Goal: Task Accomplishment & Management: Complete application form

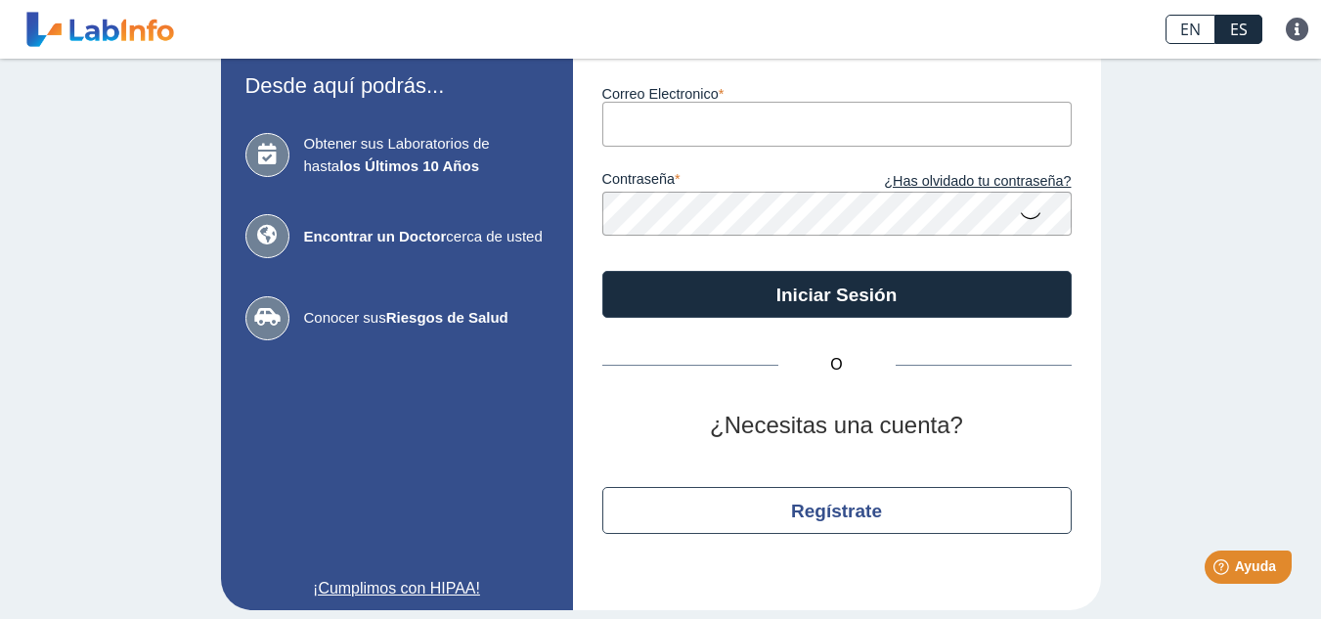
scroll to position [141, 0]
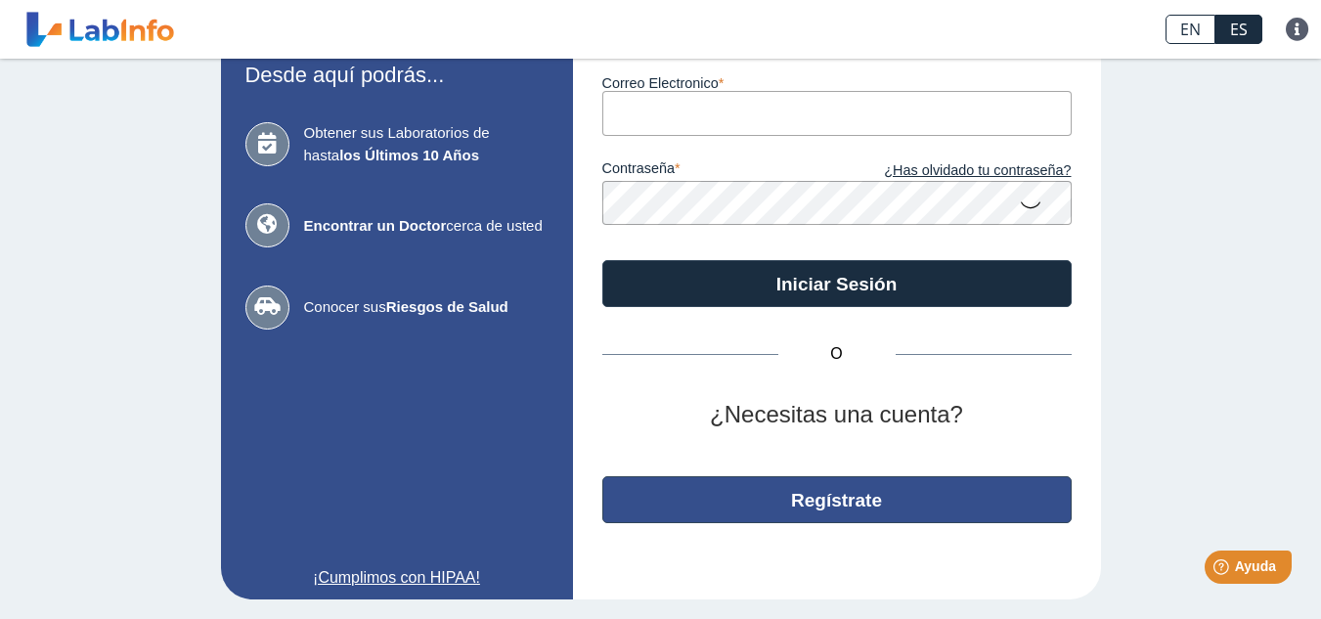
click at [782, 499] on button "Regístrate" at bounding box center [836, 499] width 469 height 47
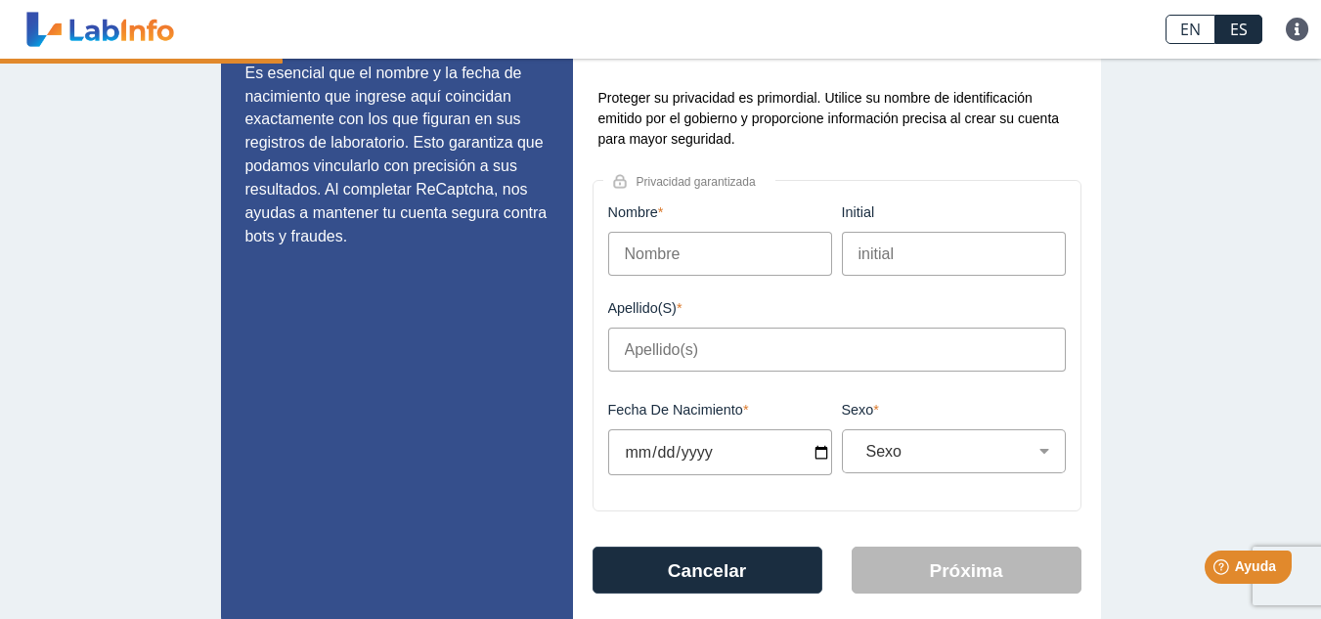
click at [688, 258] on input "Nombre" at bounding box center [720, 254] width 224 height 44
type input "[PERSON_NAME]"
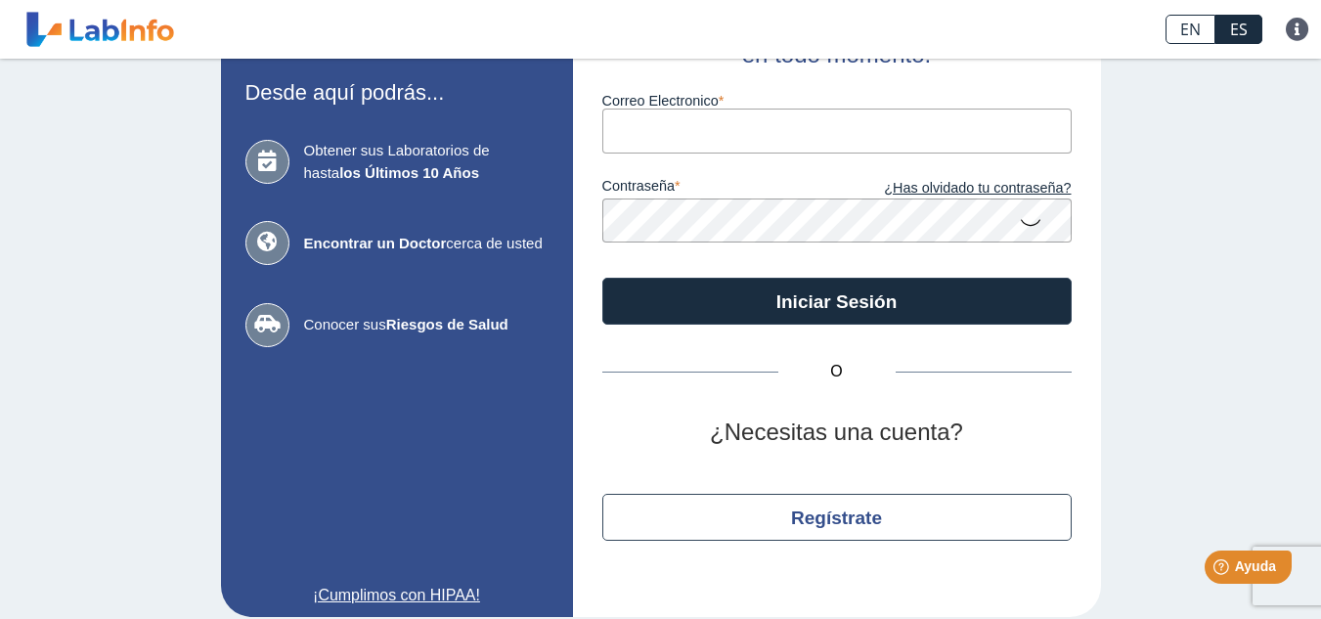
scroll to position [141, 0]
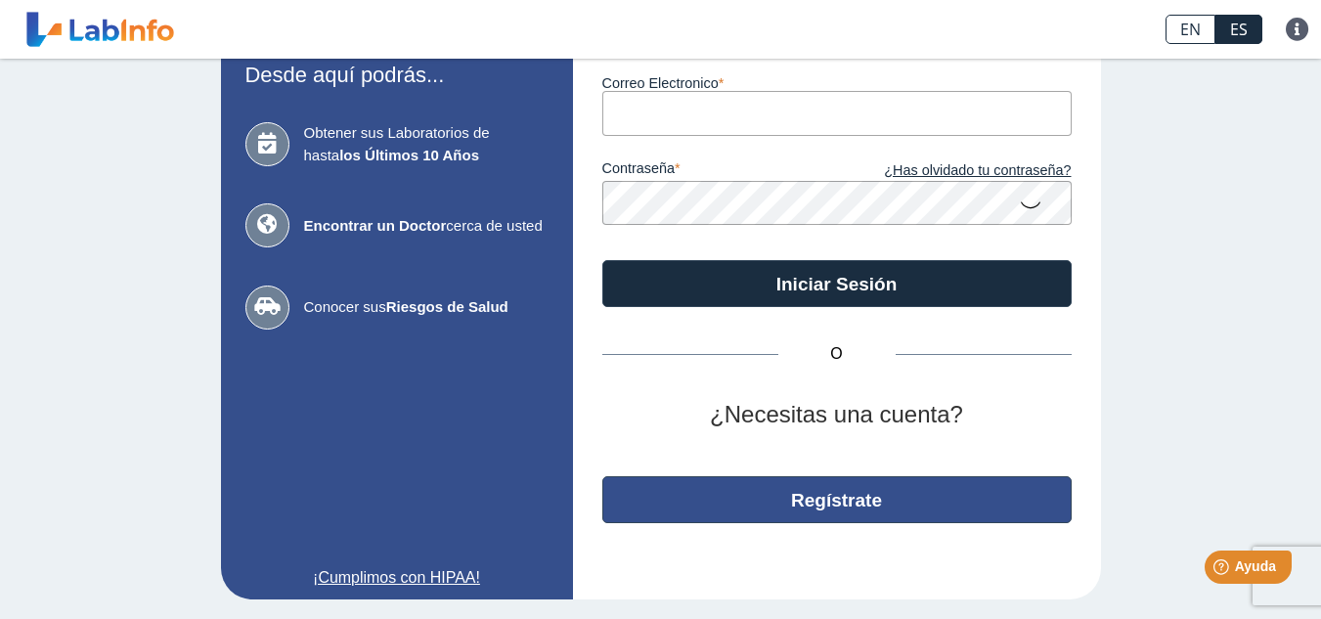
click at [797, 495] on button "Regístrate" at bounding box center [836, 499] width 469 height 47
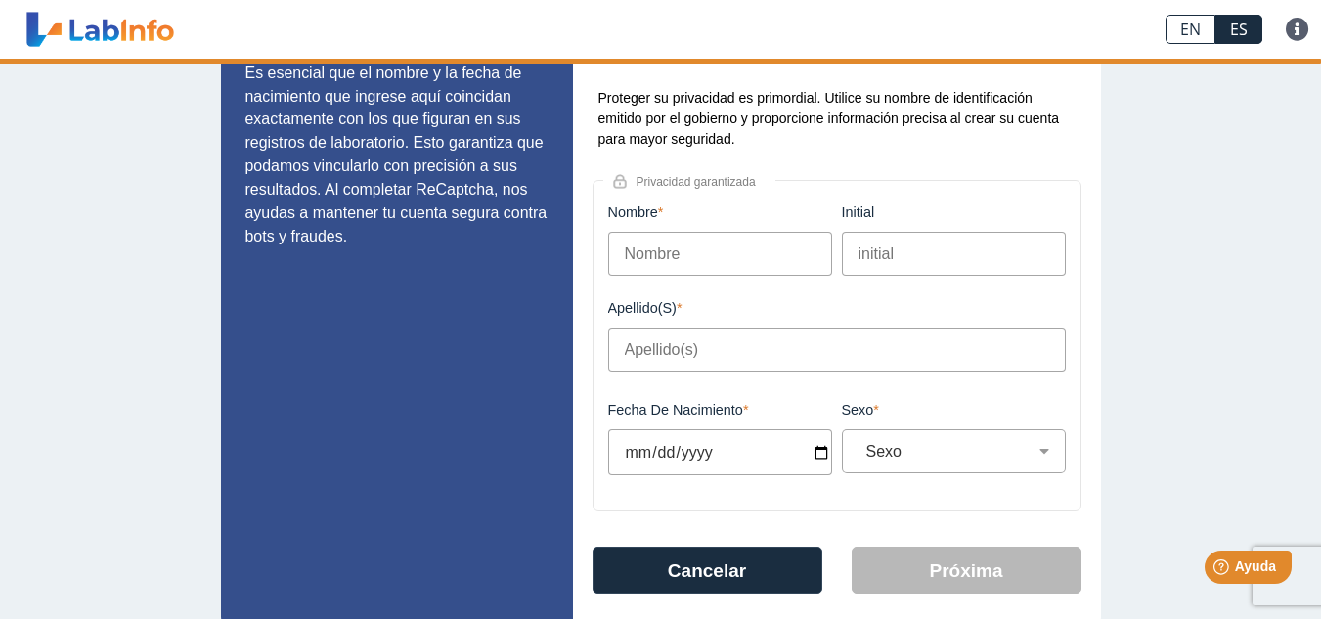
click at [679, 251] on input "Nombre" at bounding box center [720, 254] width 224 height 44
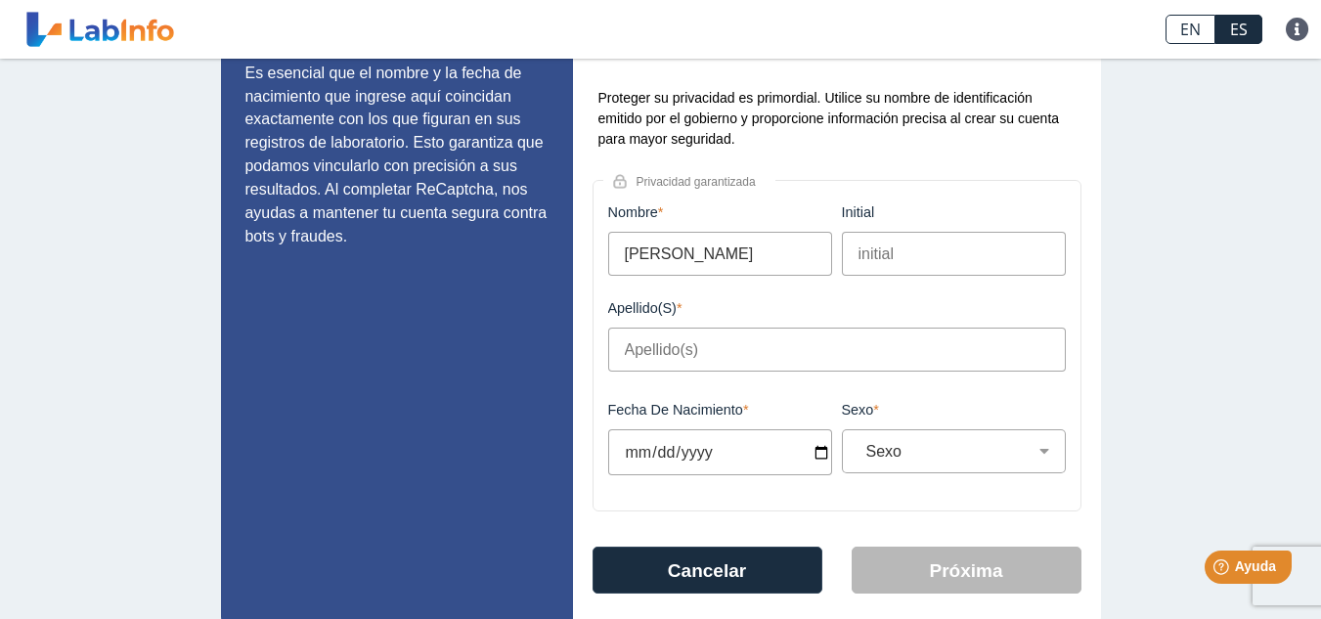
type input "[PERSON_NAME]"
type input "h"
type input "H"
type input "[PERSON_NAME]"
type input "[DATE]"
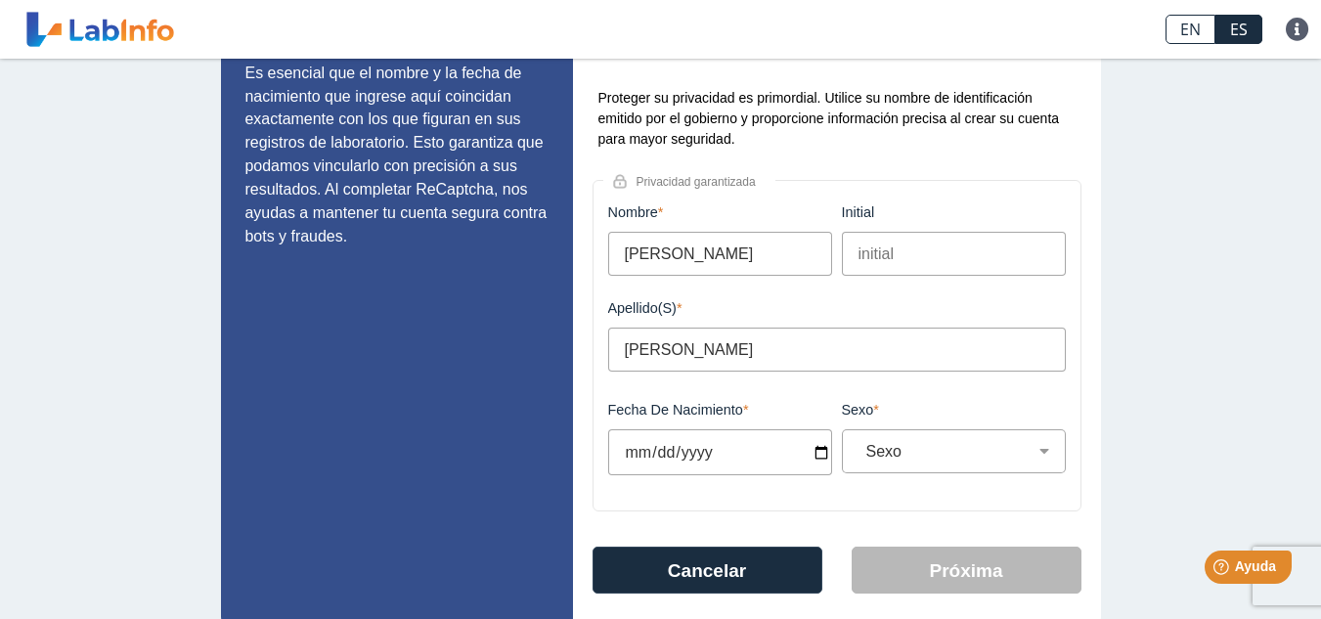
type input "[DATE]"
select select "M"
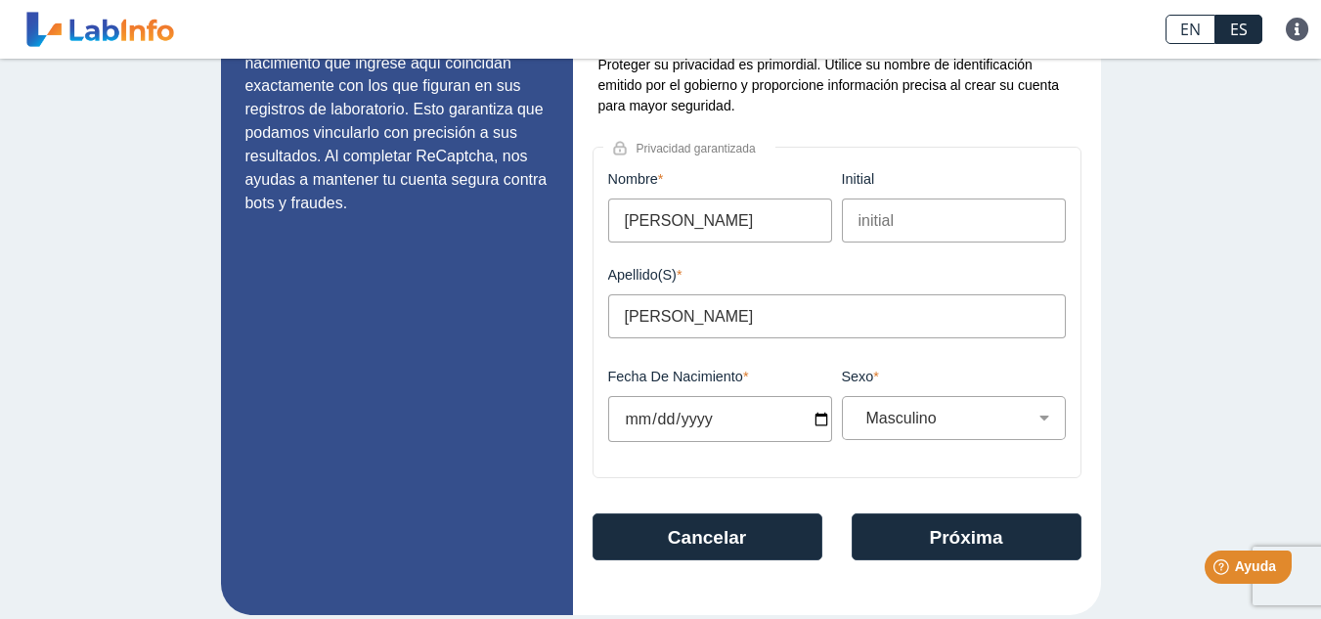
scroll to position [190, 0]
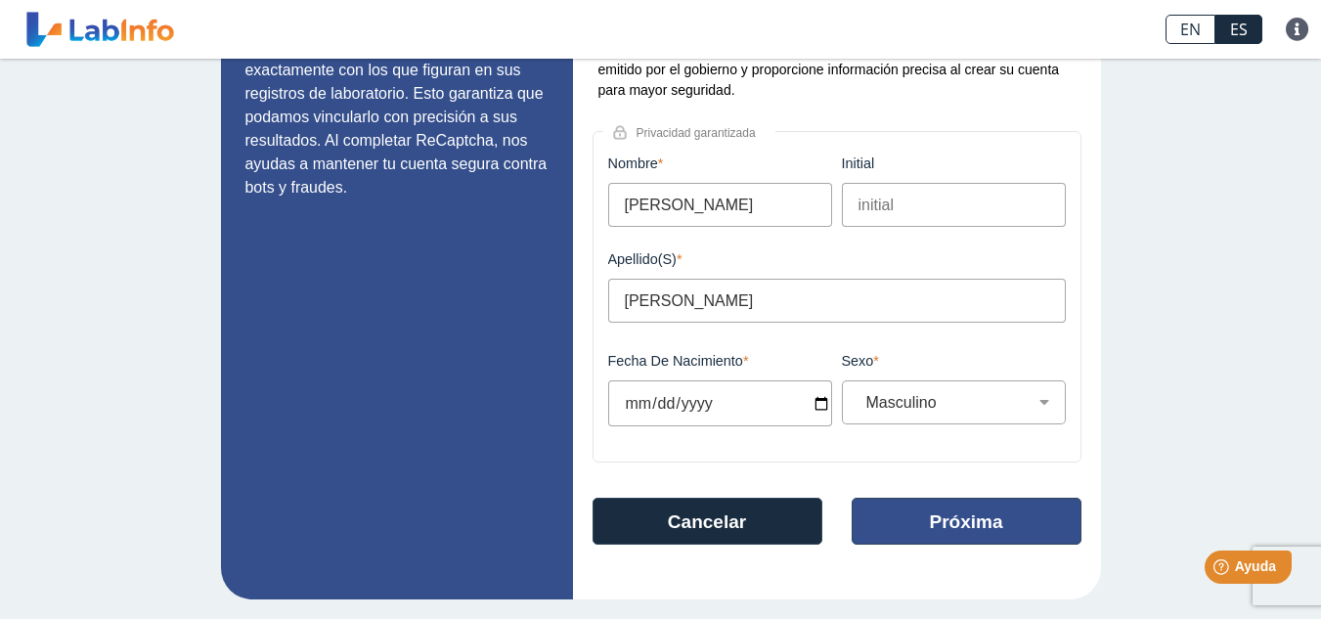
click at [951, 518] on button "Próxima" at bounding box center [967, 521] width 230 height 47
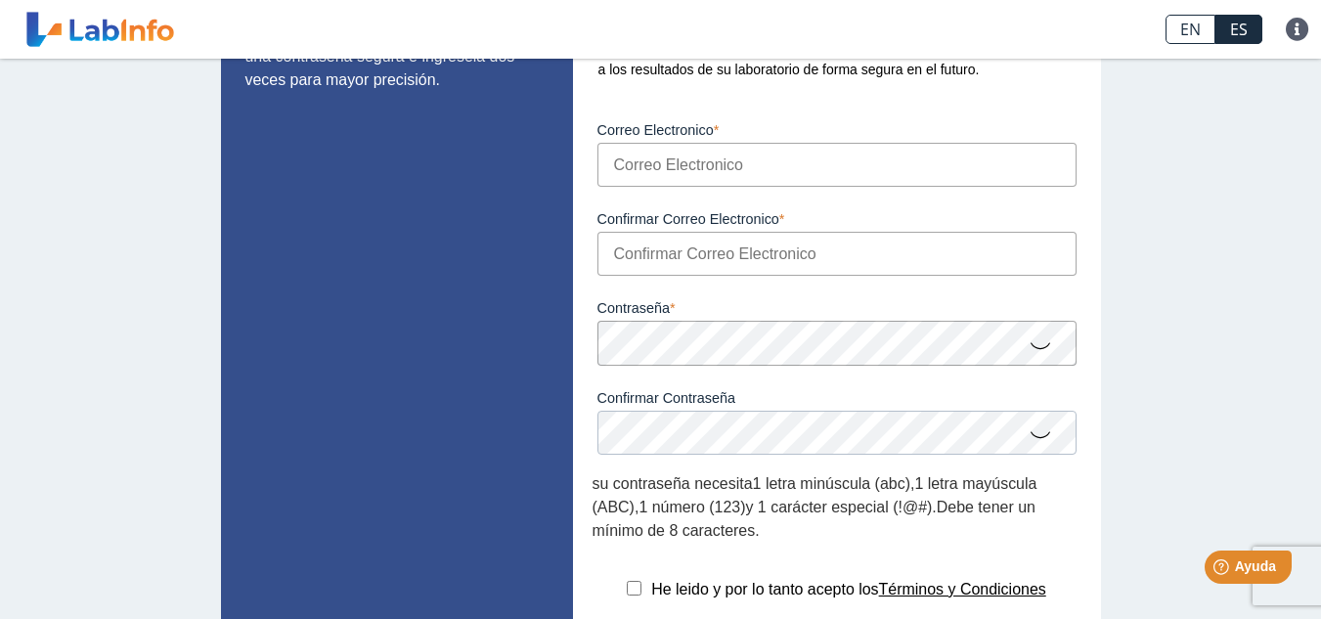
scroll to position [152, 0]
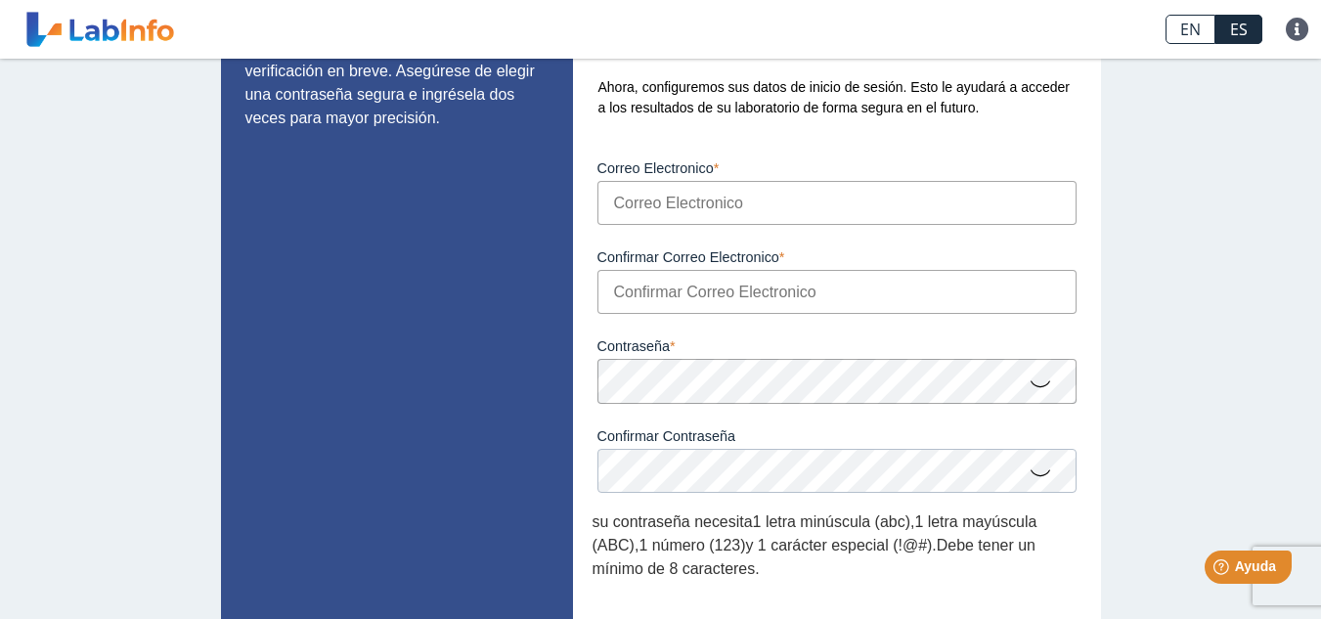
click at [731, 204] on input "Correo Electronico" at bounding box center [836, 203] width 479 height 44
type input "[EMAIL_ADDRESS][DOMAIN_NAME]"
click at [684, 300] on input "Confirmar Correo Electronico" at bounding box center [836, 292] width 479 height 44
type input "[EMAIL_ADDRESS][DOMAIN_NAME]"
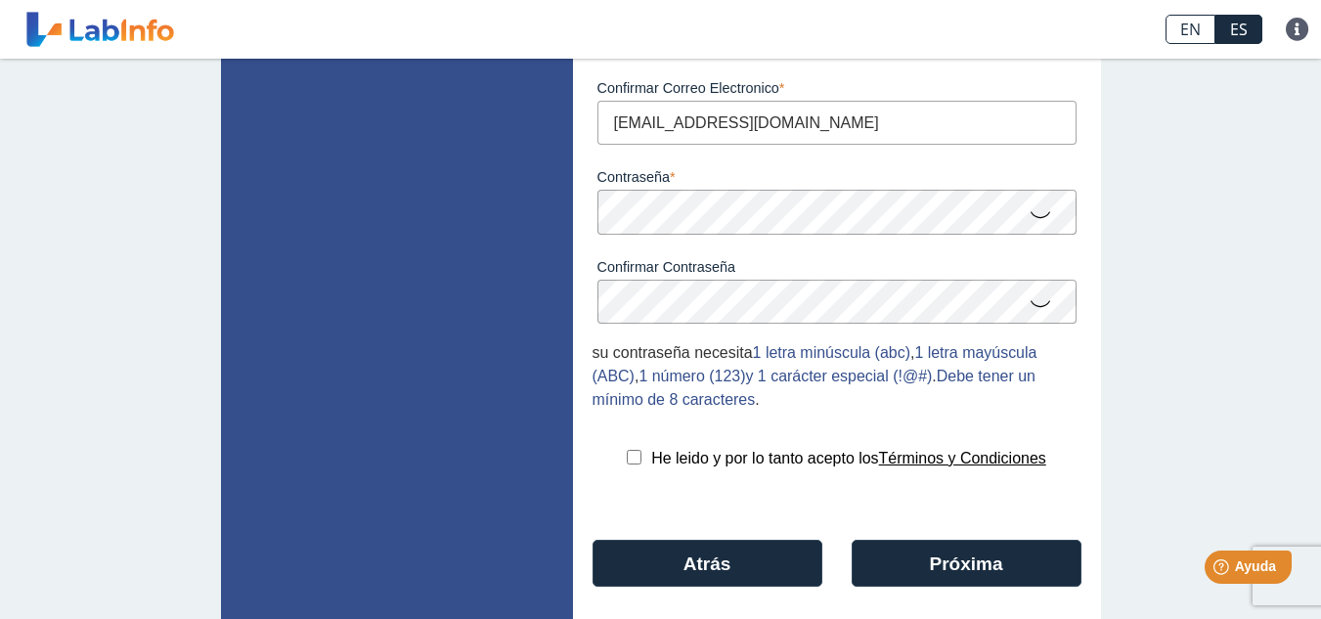
scroll to position [374, 0]
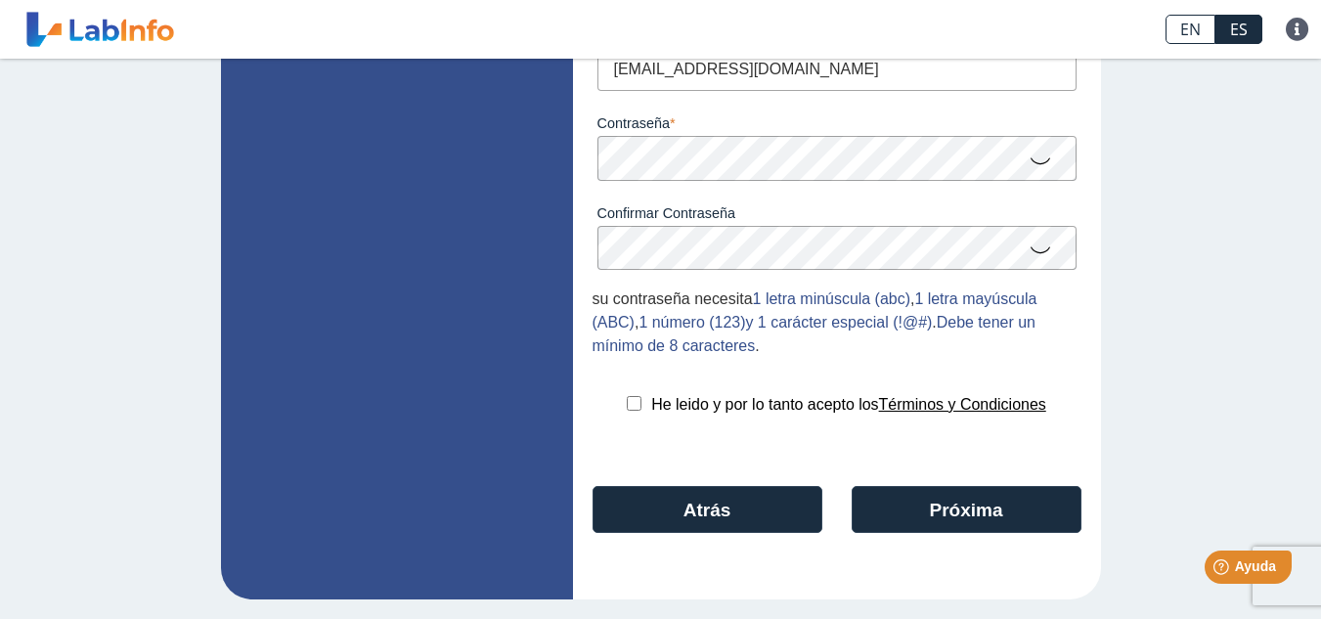
click at [896, 404] on link "Términos y Condiciones" at bounding box center [962, 404] width 167 height 17
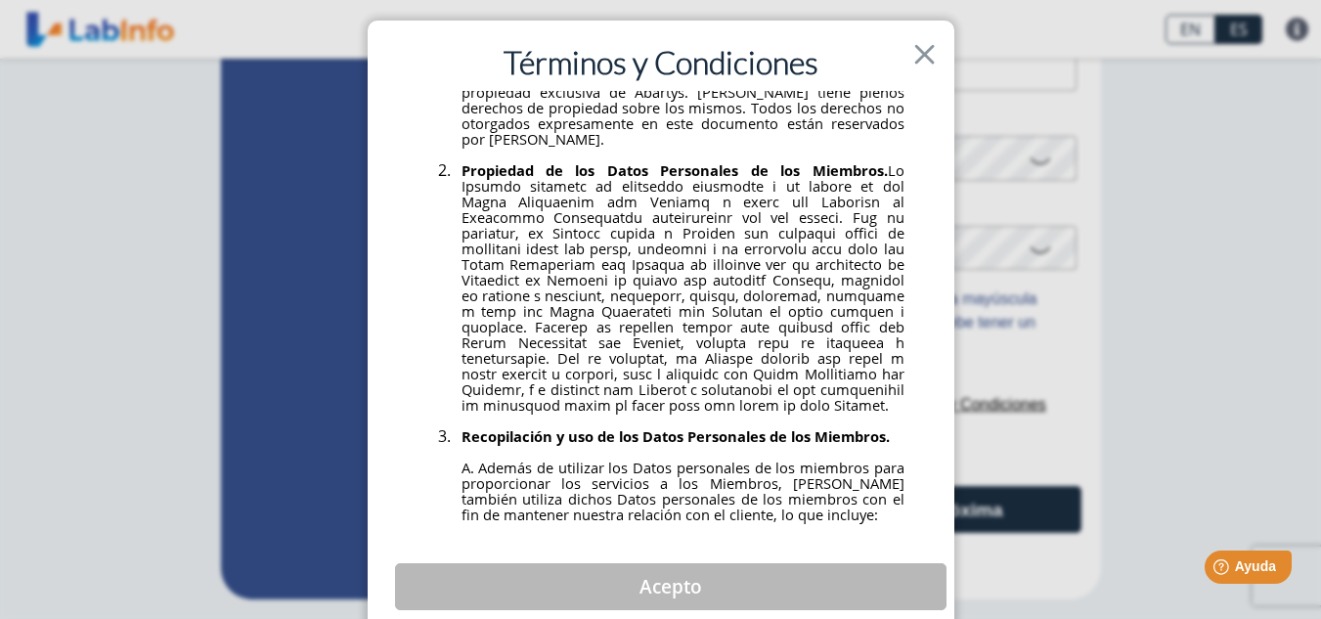
scroll to position [3716, 0]
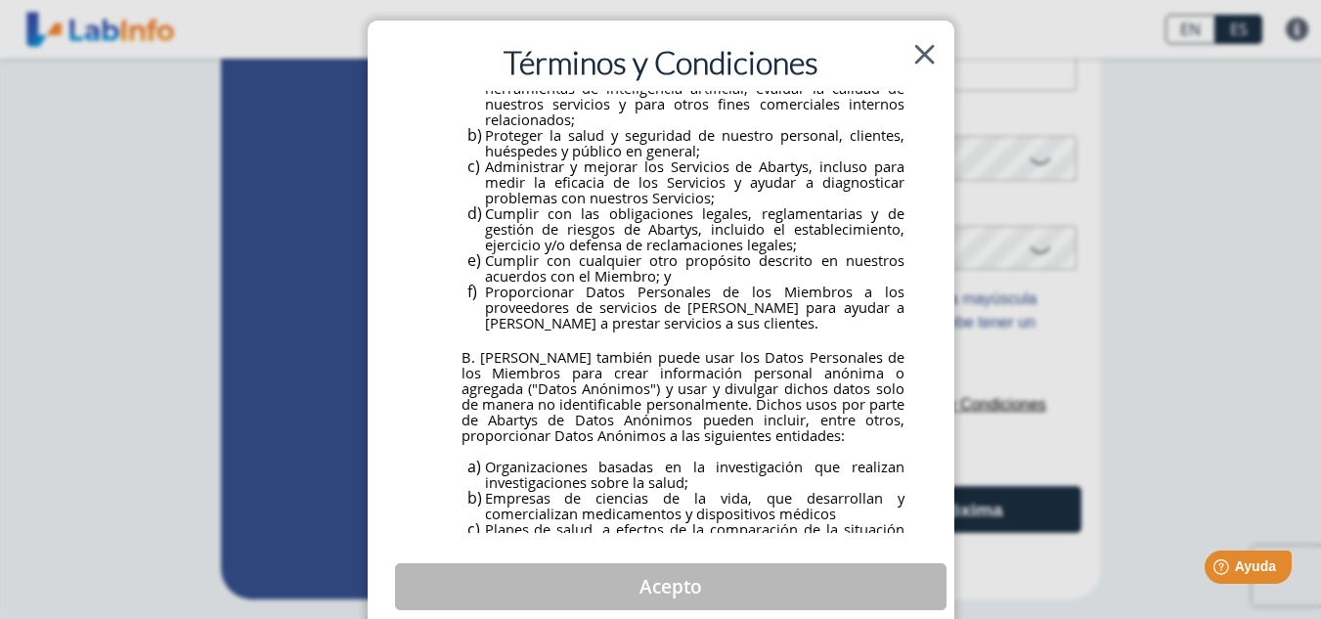
click at [915, 50] on span "Close" at bounding box center [924, 54] width 29 height 40
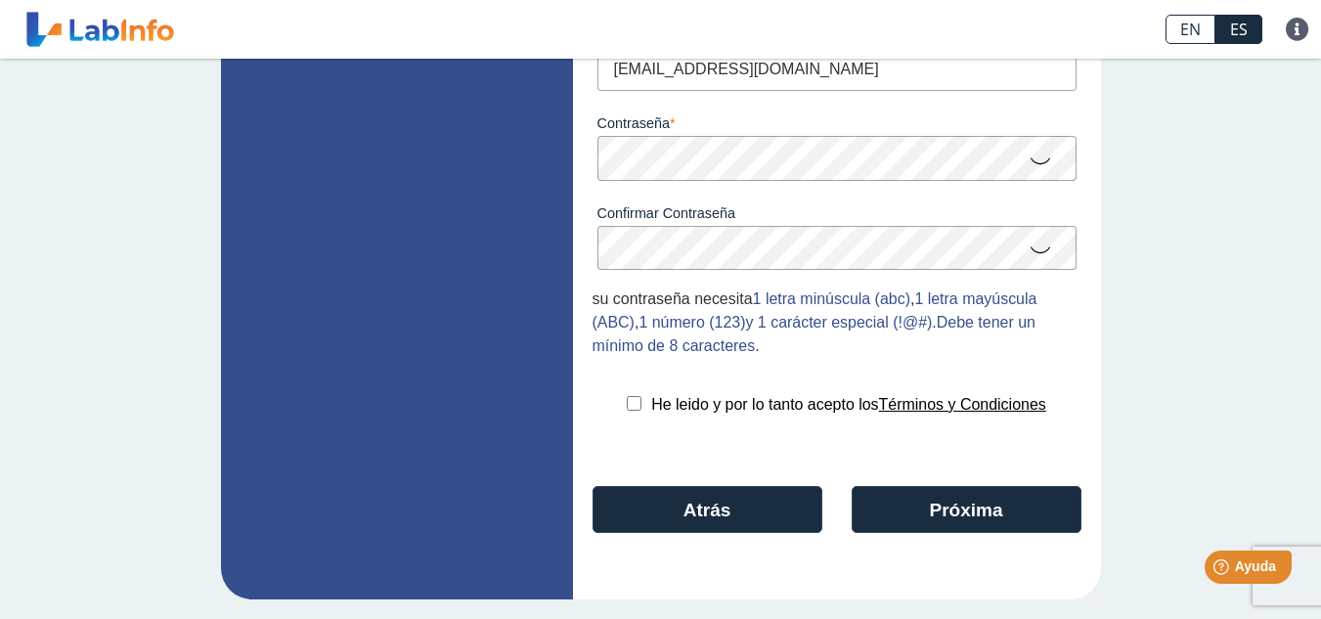
click at [628, 401] on input "checkbox" at bounding box center [634, 403] width 15 height 15
checkbox input "true"
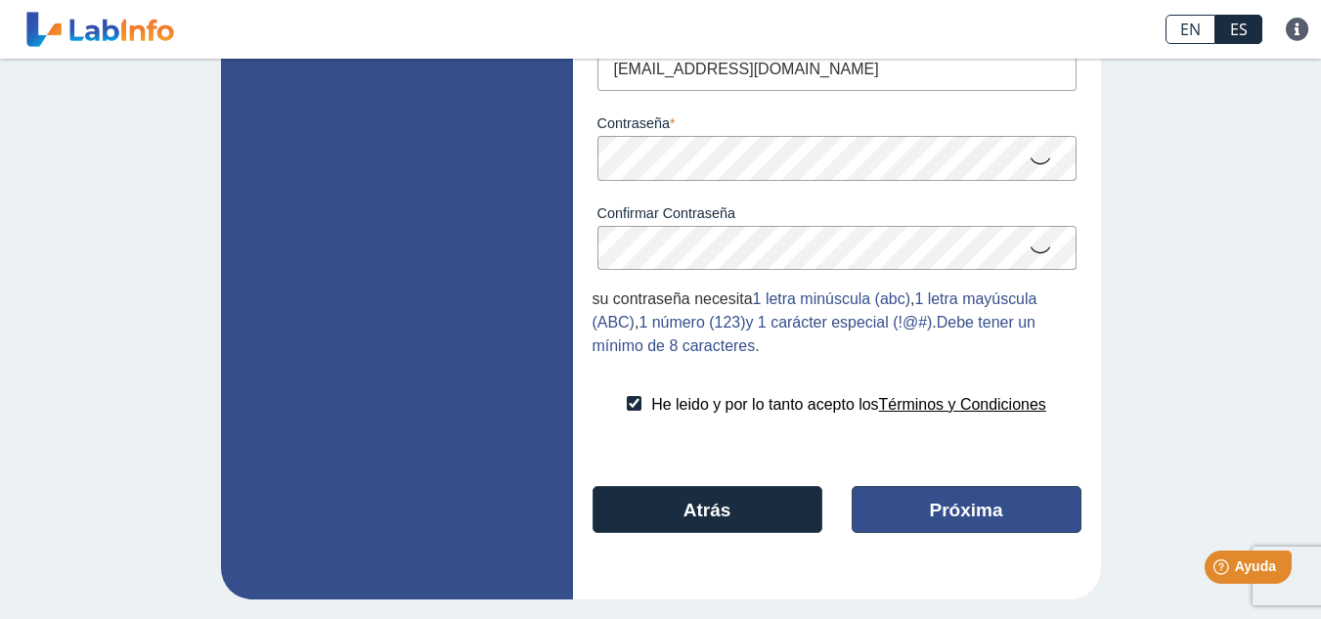
click at [907, 499] on button "Próxima" at bounding box center [967, 509] width 230 height 47
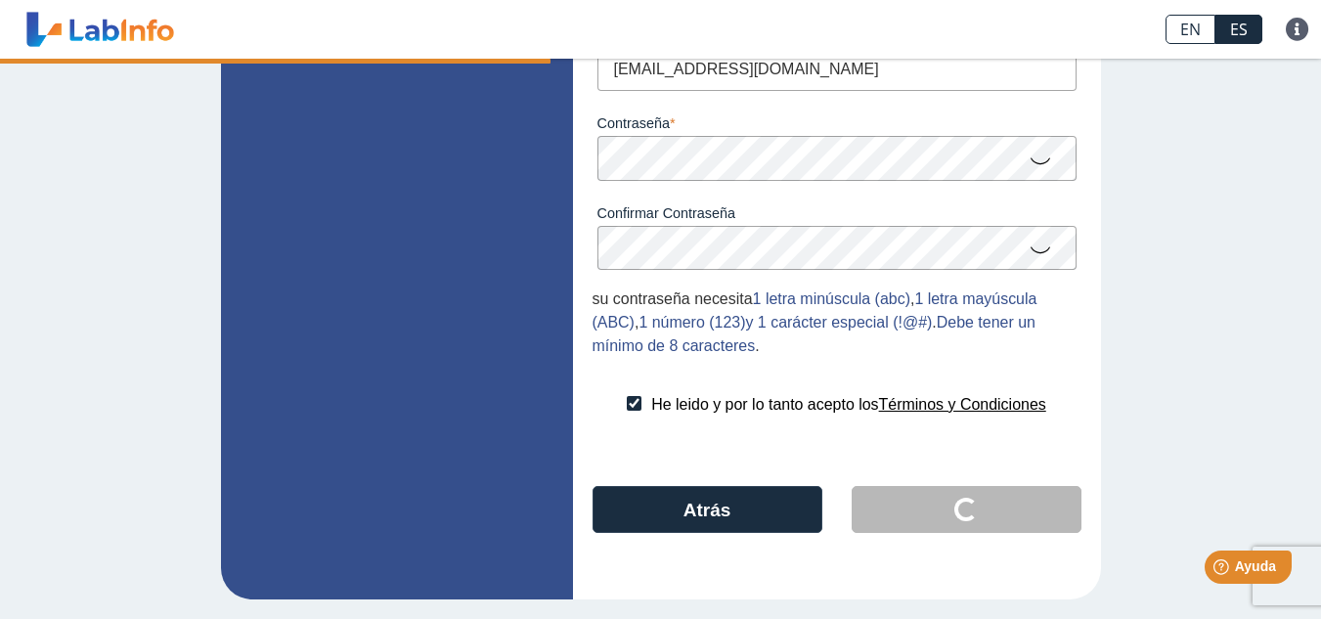
scroll to position [4, 0]
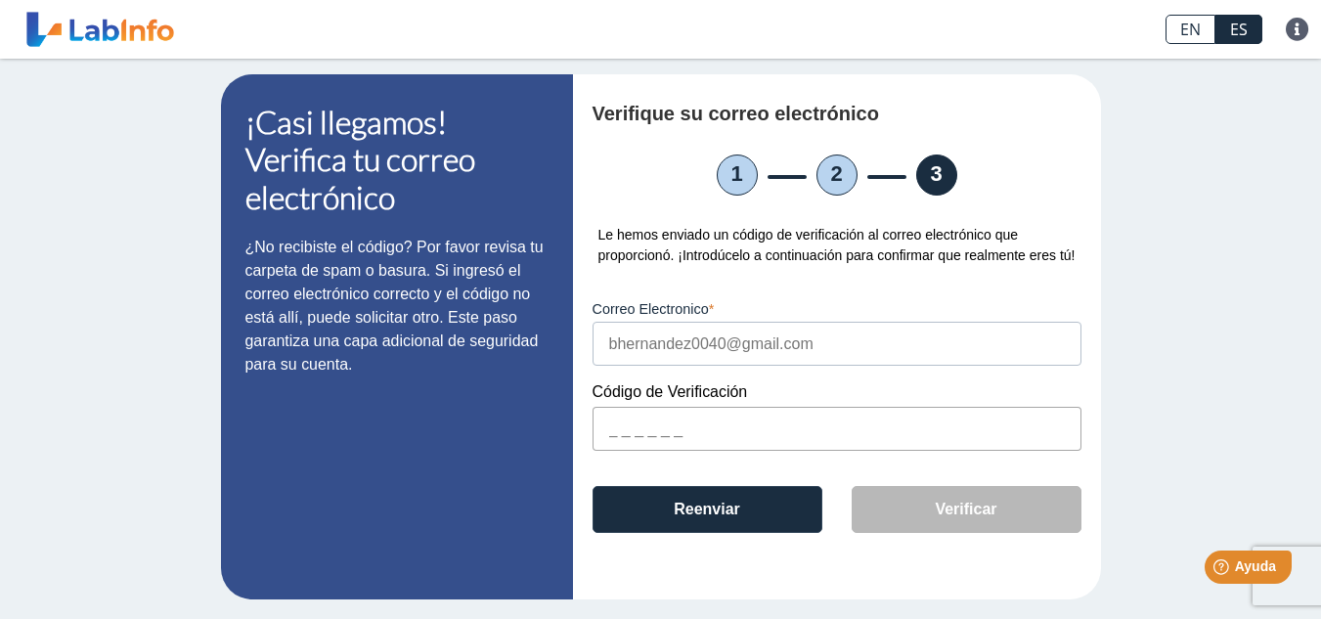
click at [889, 422] on input "text" at bounding box center [837, 429] width 489 height 44
click at [776, 416] on input "text" at bounding box center [837, 429] width 489 height 44
type input "c"
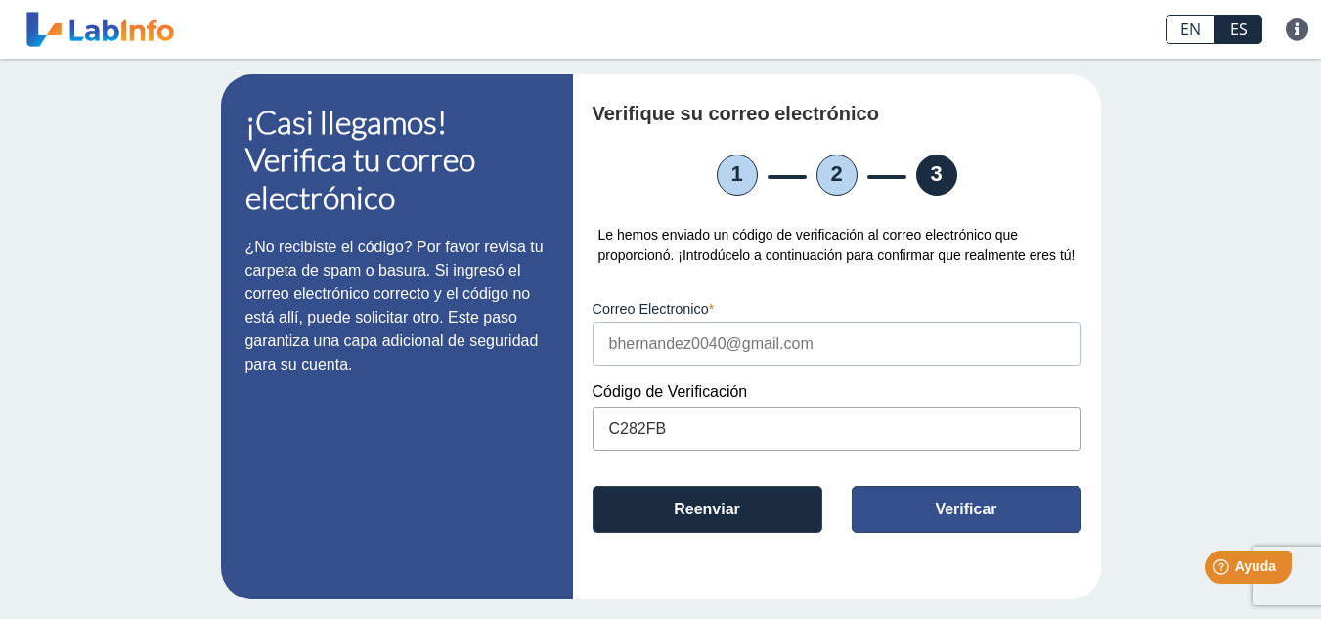
type input "C282FB"
click at [1001, 500] on button "Verificar" at bounding box center [967, 509] width 230 height 47
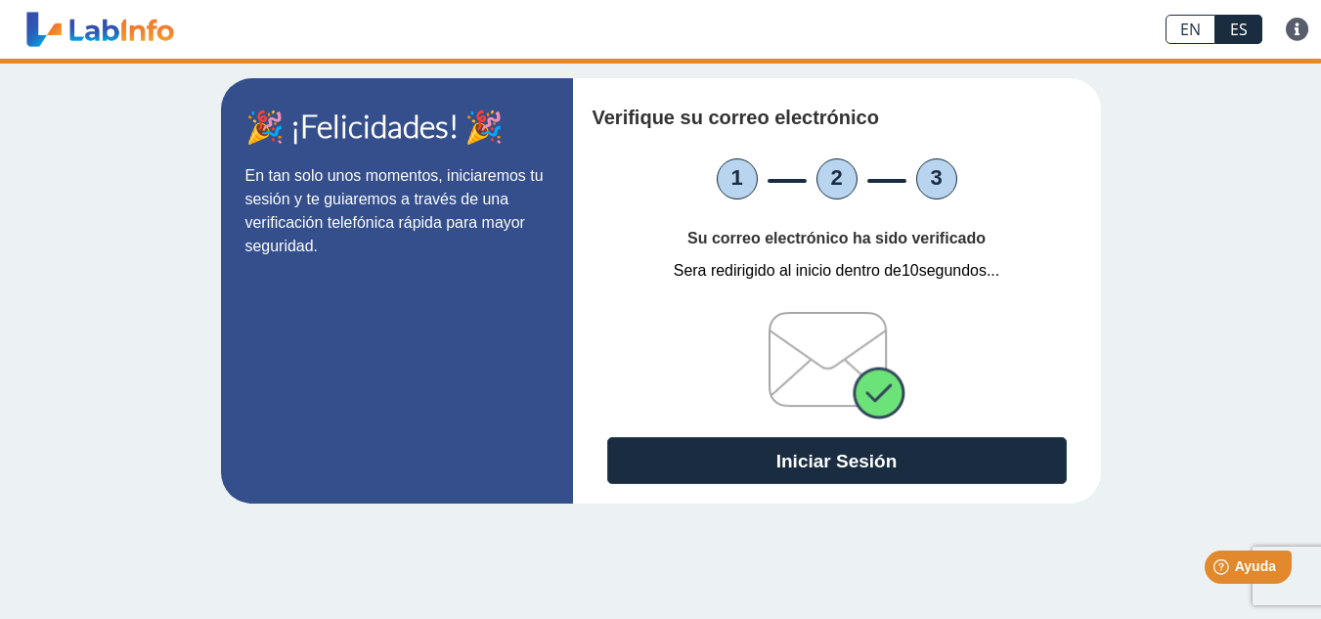
scroll to position [0, 0]
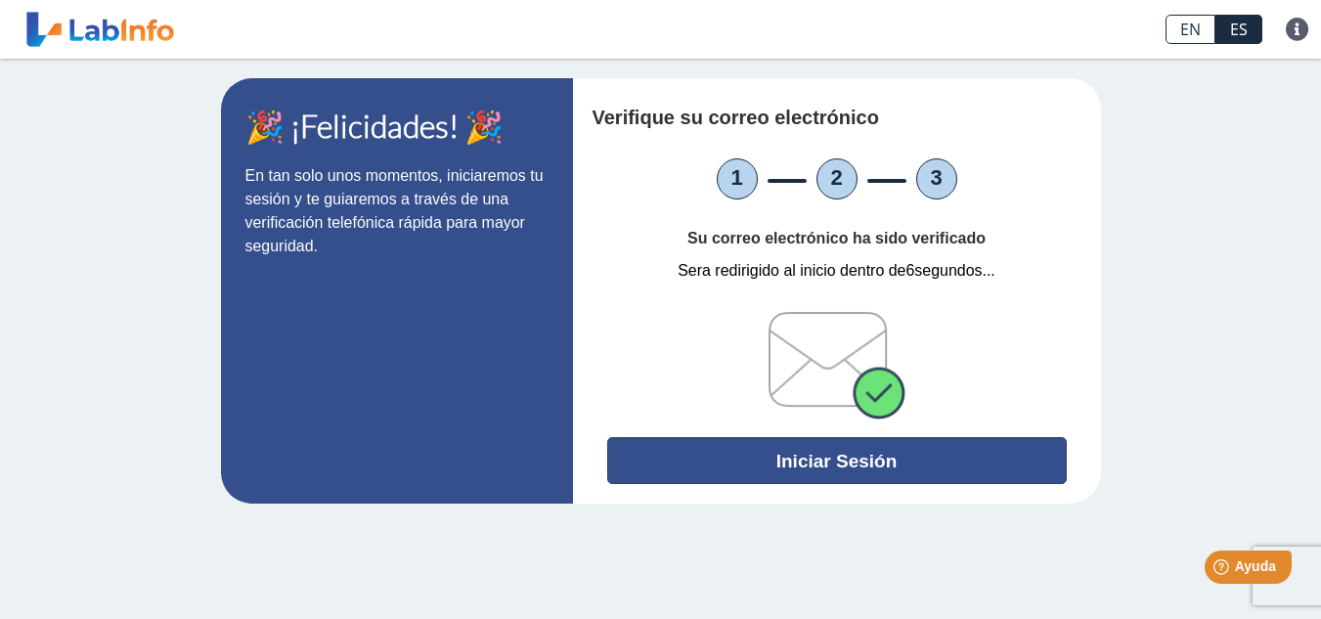
click at [958, 456] on button "Iniciar Sesión" at bounding box center [837, 460] width 460 height 47
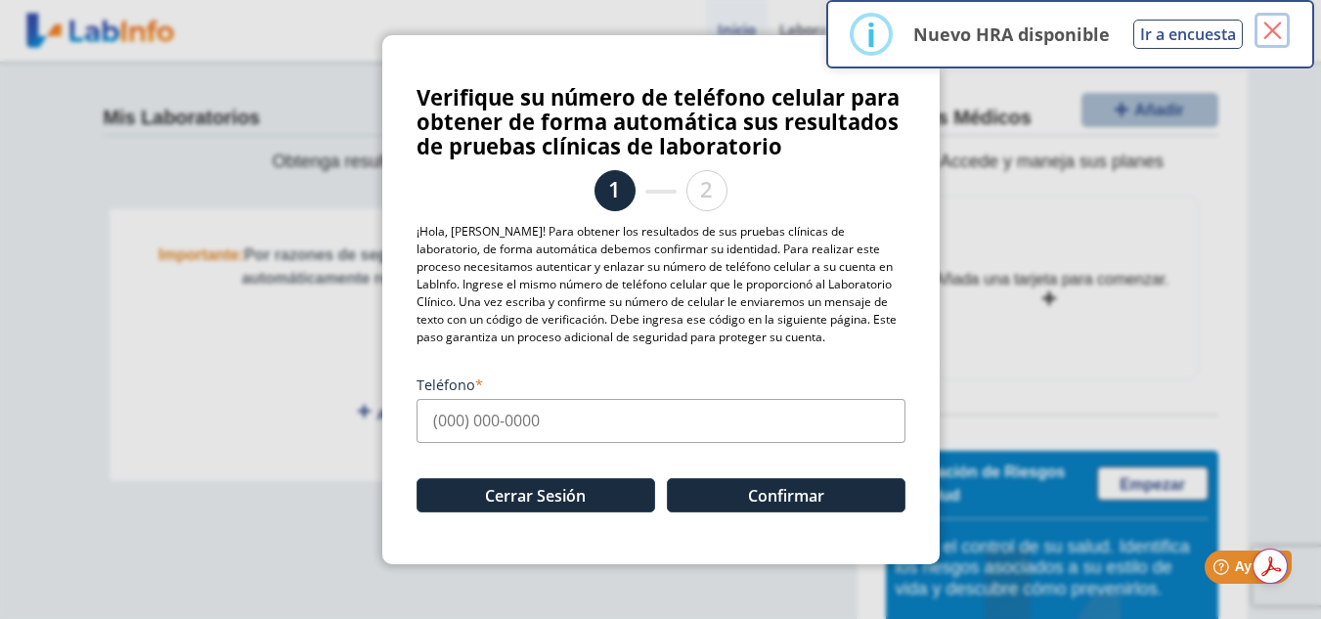
click at [1274, 27] on button "×" at bounding box center [1272, 30] width 35 height 35
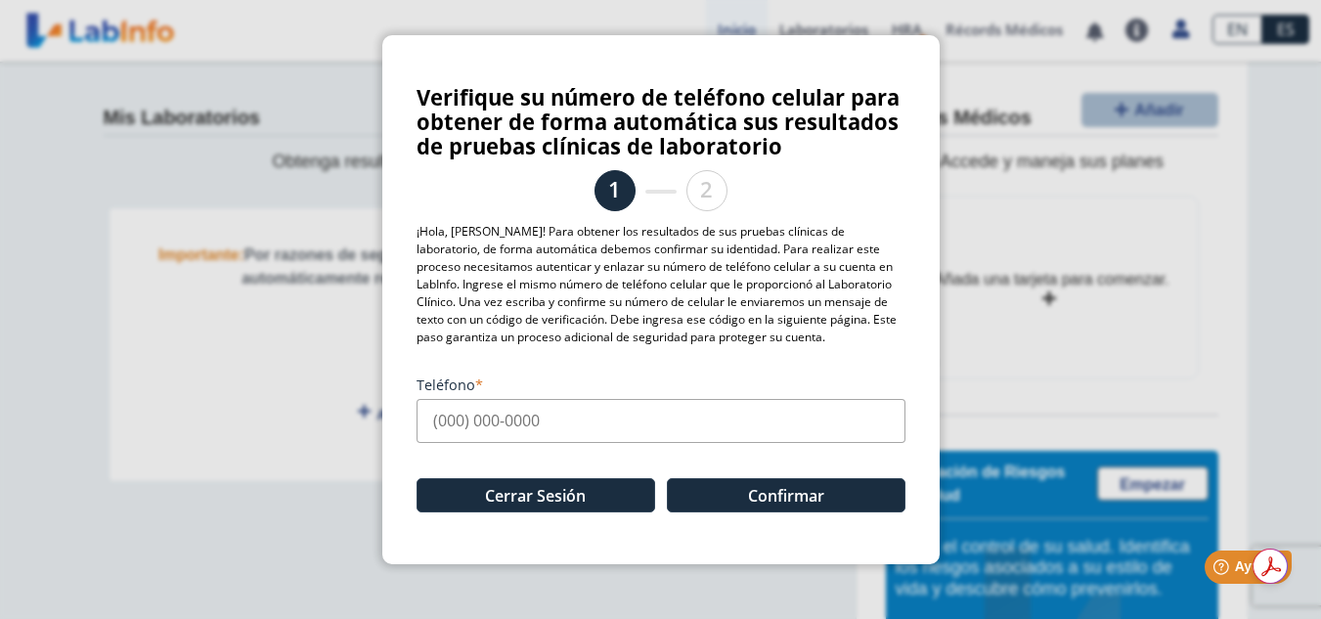
click at [594, 419] on input "Teléfono" at bounding box center [661, 421] width 489 height 44
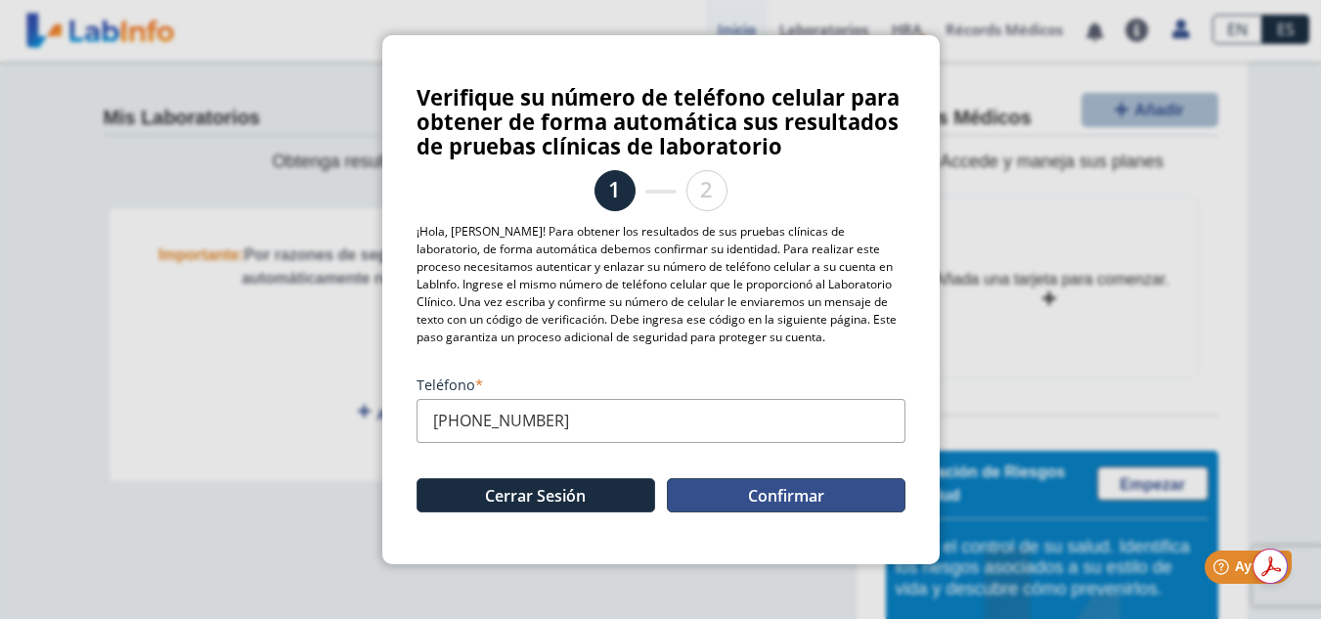
type input "[PHONE_NUMBER]"
click at [796, 491] on button "Confirmar" at bounding box center [786, 495] width 239 height 34
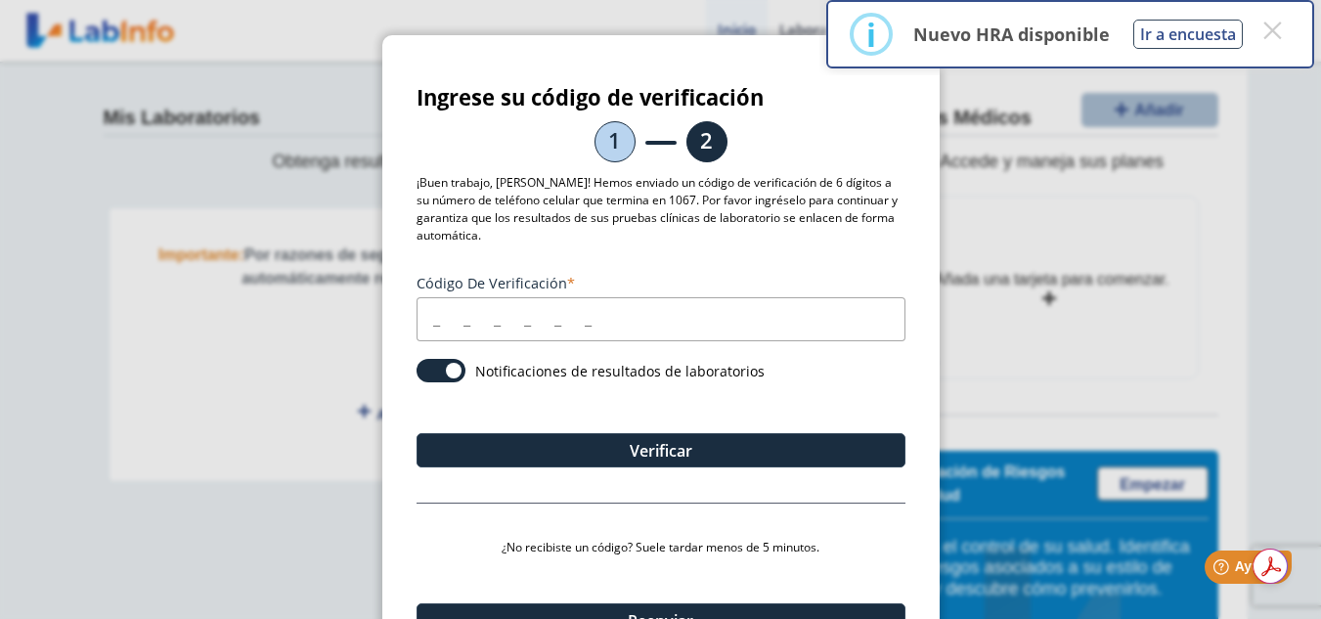
click at [570, 301] on input "Código de verificación" at bounding box center [661, 319] width 489 height 44
type input "424639"
click at [423, 371] on span at bounding box center [441, 370] width 49 height 23
click at [0, 0] on input "checkbox" at bounding box center [0, 0] width 0 height 0
click at [447, 366] on span at bounding box center [441, 370] width 49 height 23
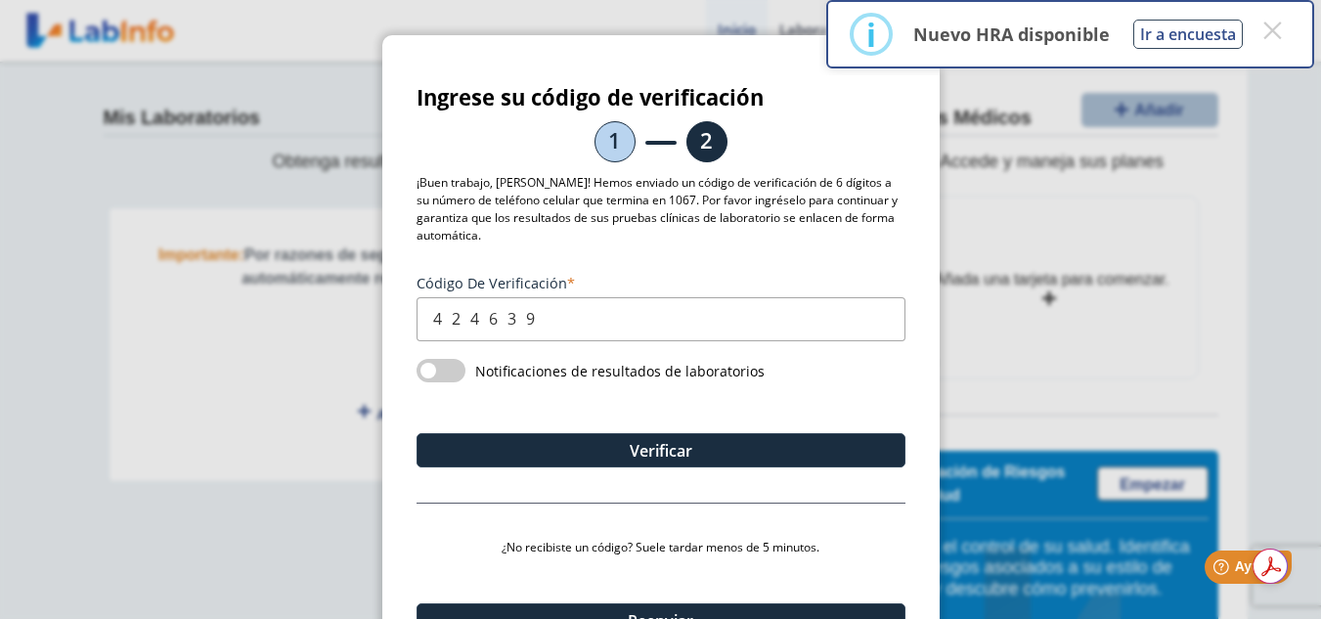
click at [0, 0] on input "checkbox" at bounding box center [0, 0] width 0 height 0
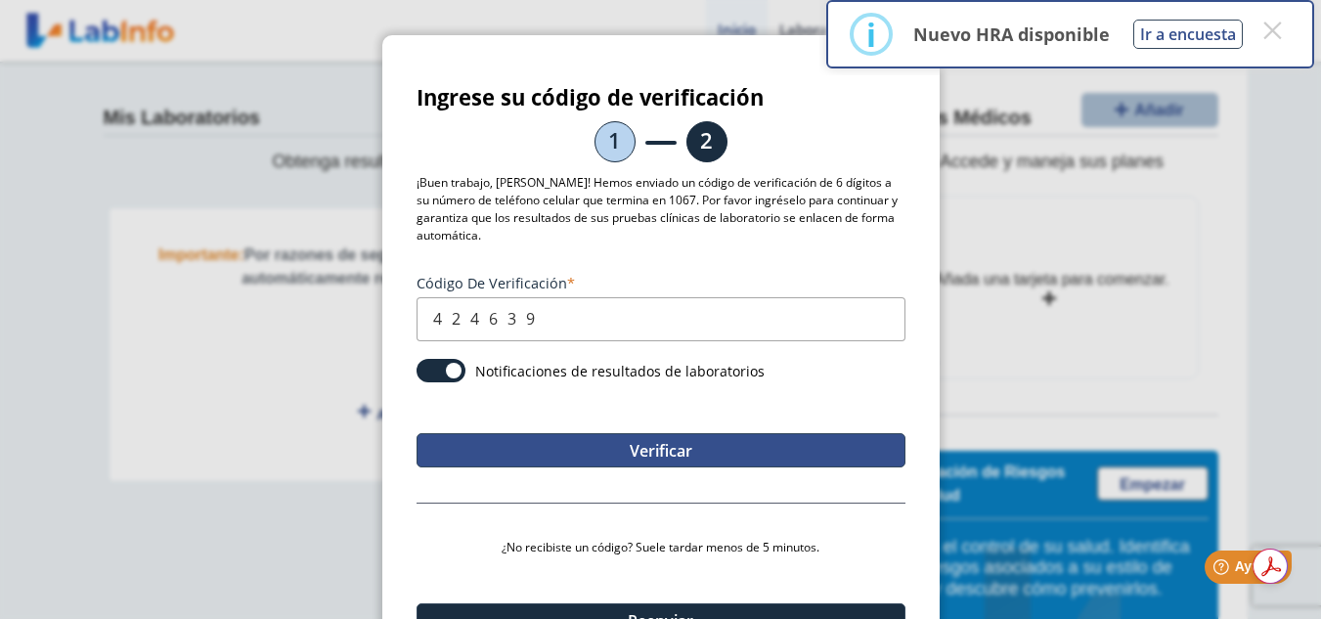
click at [666, 442] on button "Verificar" at bounding box center [661, 450] width 489 height 34
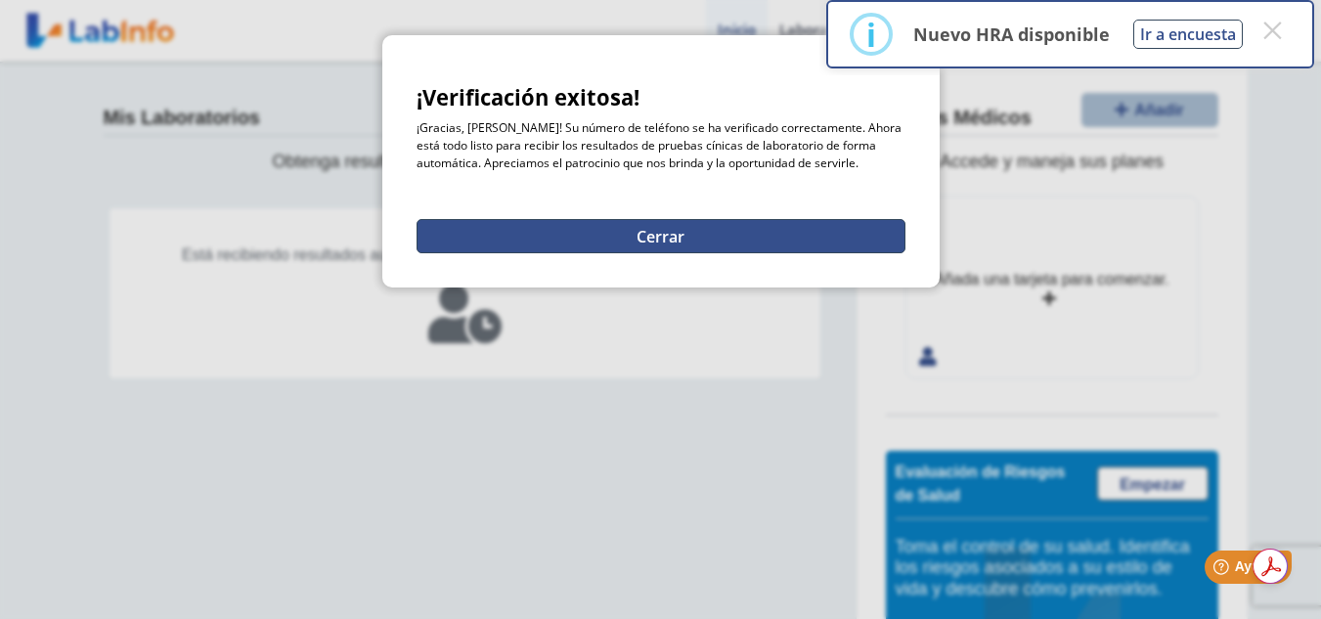
click at [662, 227] on button "Cerrar" at bounding box center [661, 236] width 489 height 34
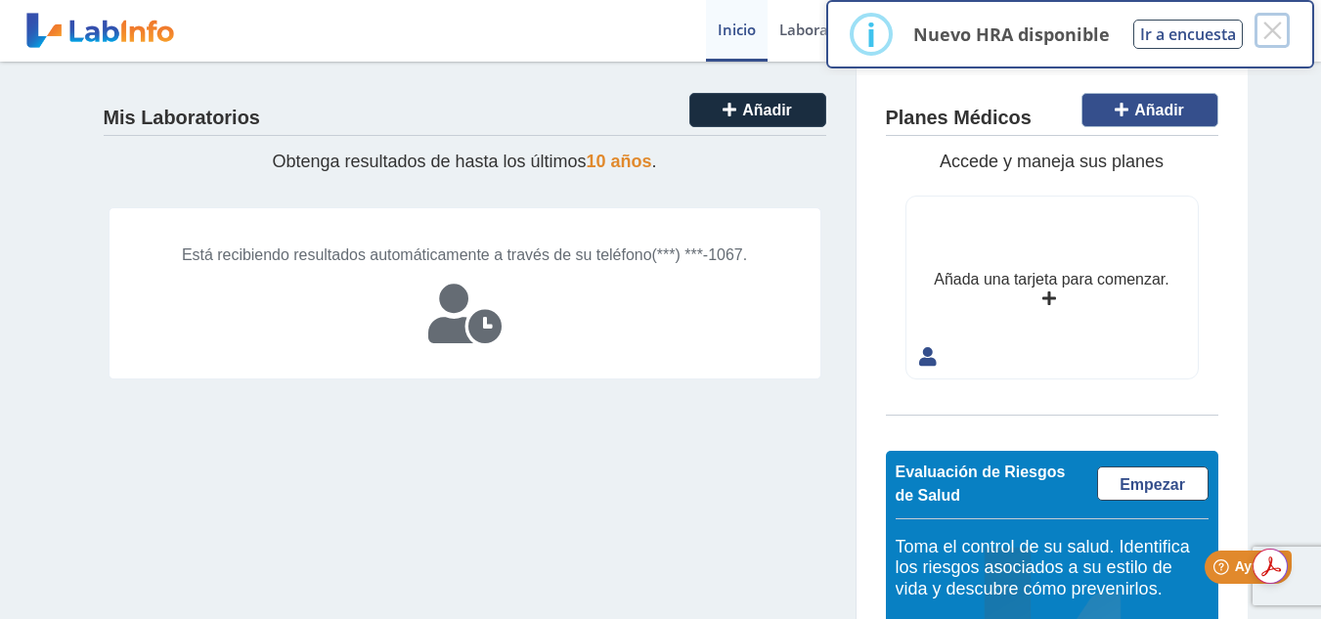
drag, startPoint x: 1270, startPoint y: 29, endPoint x: 1163, endPoint y: 104, distance: 130.7
click at [1267, 27] on button "×" at bounding box center [1272, 30] width 35 height 35
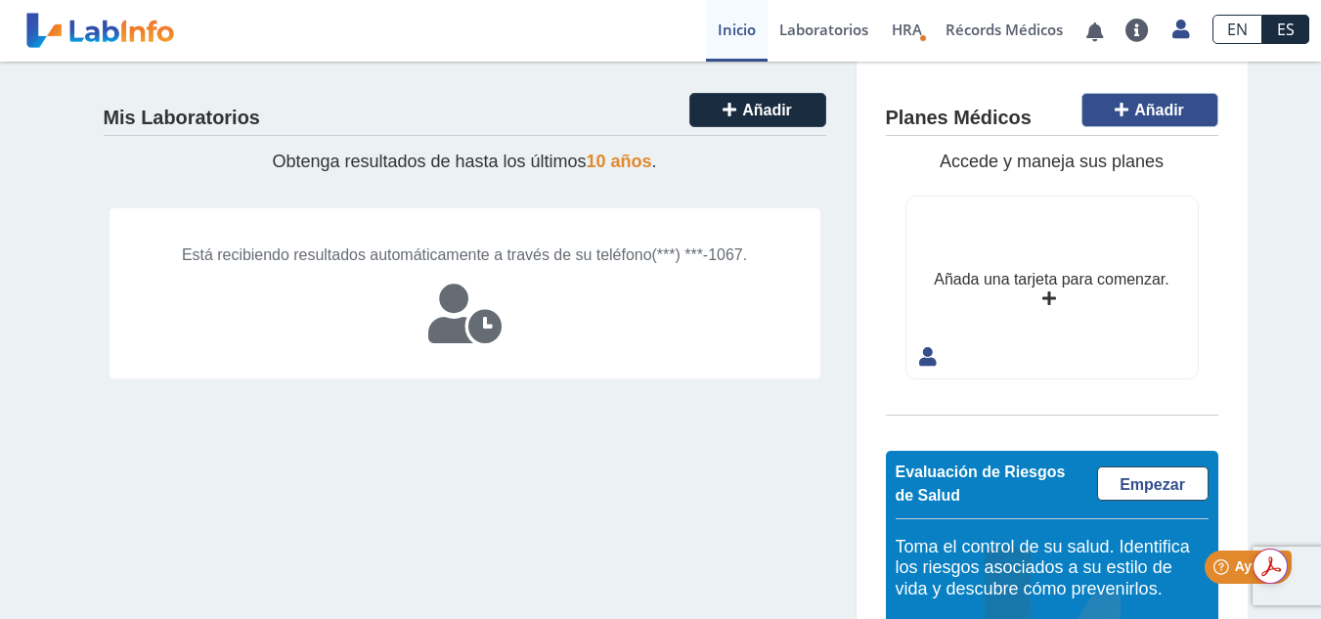
click at [1106, 111] on button "Añadir" at bounding box center [1149, 110] width 137 height 34
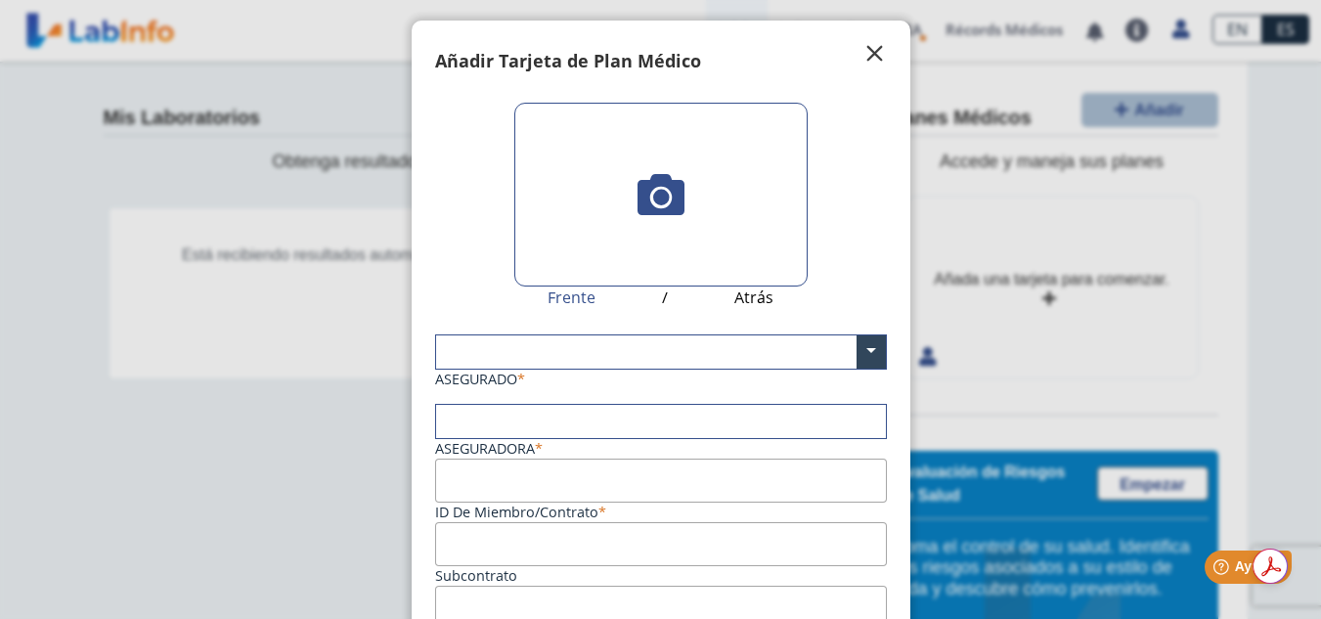
click at [863, 55] on span "" at bounding box center [874, 53] width 23 height 23
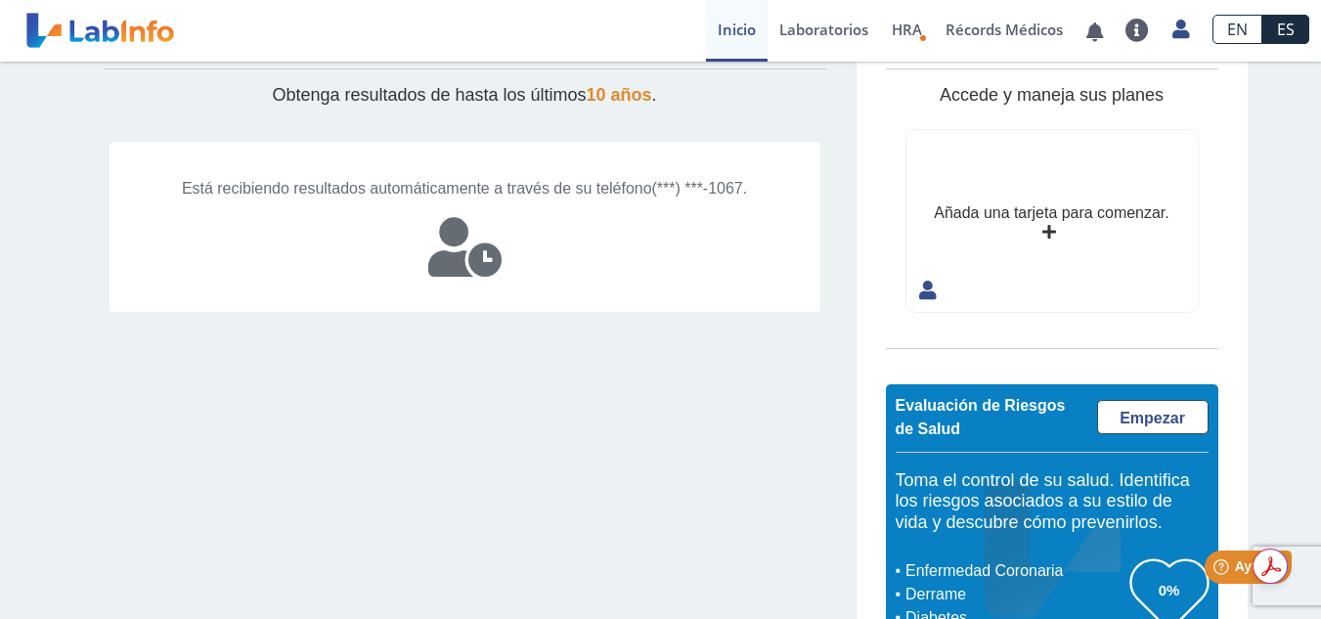
scroll to position [128, 0]
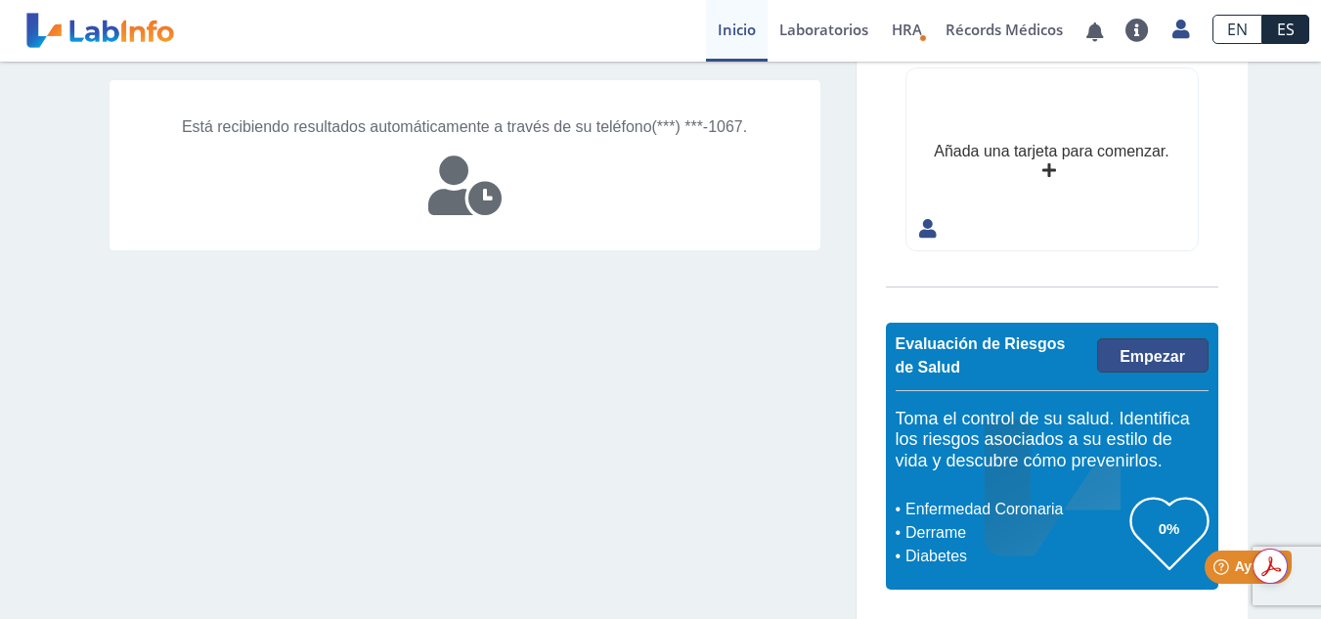
click at [1121, 358] on span "Empezar" at bounding box center [1153, 356] width 66 height 17
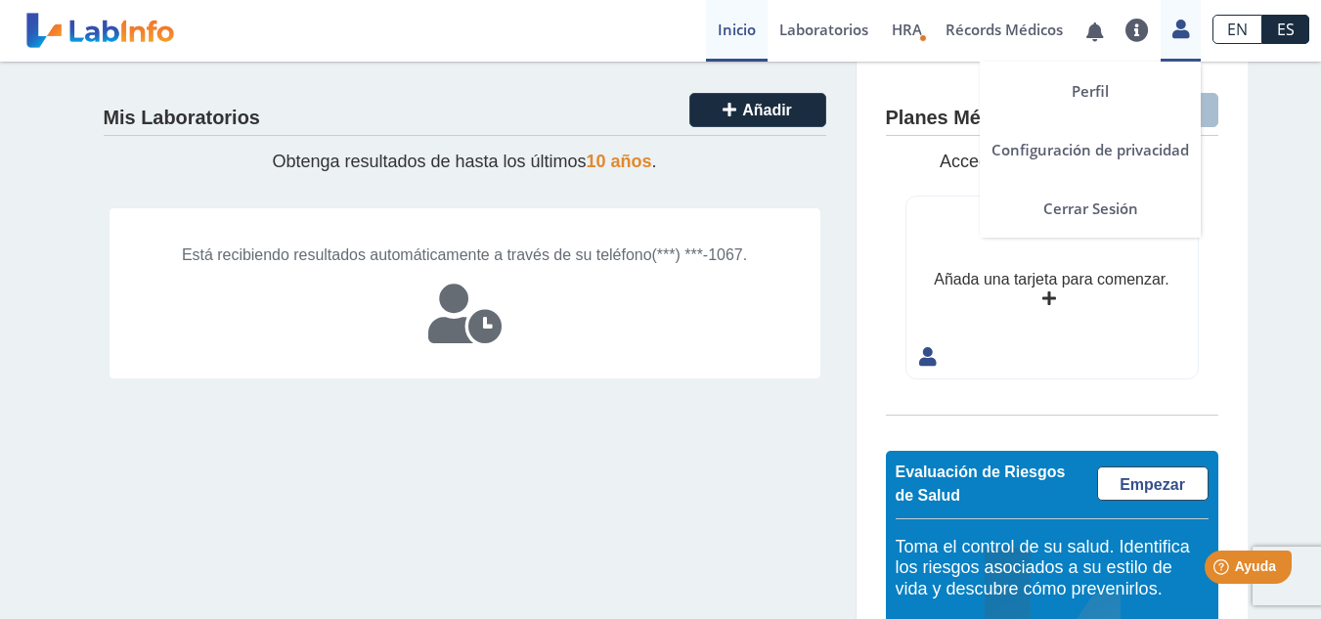
click at [1183, 30] on icon at bounding box center [1180, 29] width 17 height 15
click at [1098, 203] on link "Cerrar Sesión" at bounding box center [1090, 208] width 221 height 59
